Goal: Information Seeking & Learning: Learn about a topic

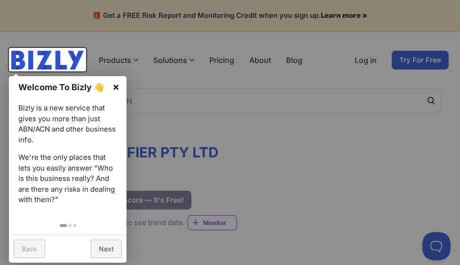
click at [118, 85] on link "×" at bounding box center [115, 86] width 21 height 21
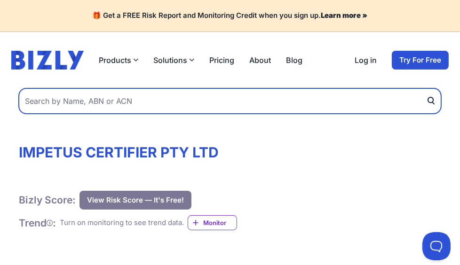
click at [224, 105] on input "text" at bounding box center [230, 100] width 422 height 25
type input "assembly technologies"
click at [426, 88] on button "submit" at bounding box center [433, 100] width 15 height 25
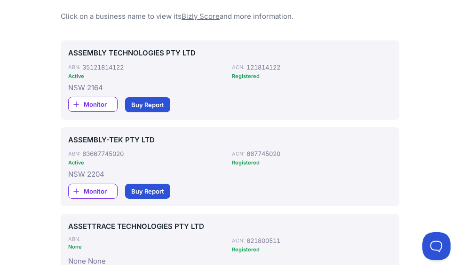
scroll to position [141, 0]
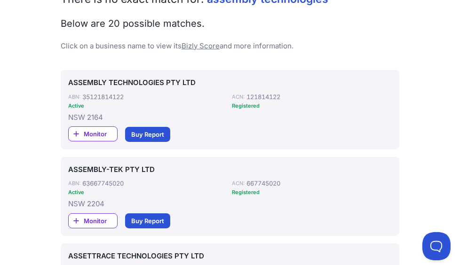
click at [132, 170] on link "ASSEMBLY-TEK PTY LTD" at bounding box center [229, 170] width 323 height 11
click at [120, 83] on link "ASSEMBLY TECHNOLOGIES PTY LTD" at bounding box center [229, 83] width 323 height 11
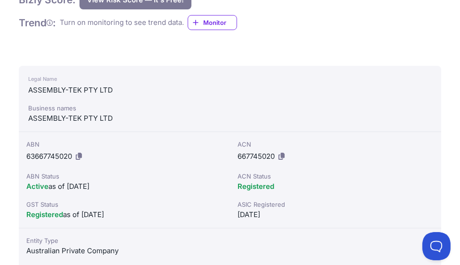
scroll to position [188, 0]
